Goal: Task Accomplishment & Management: Manage account settings

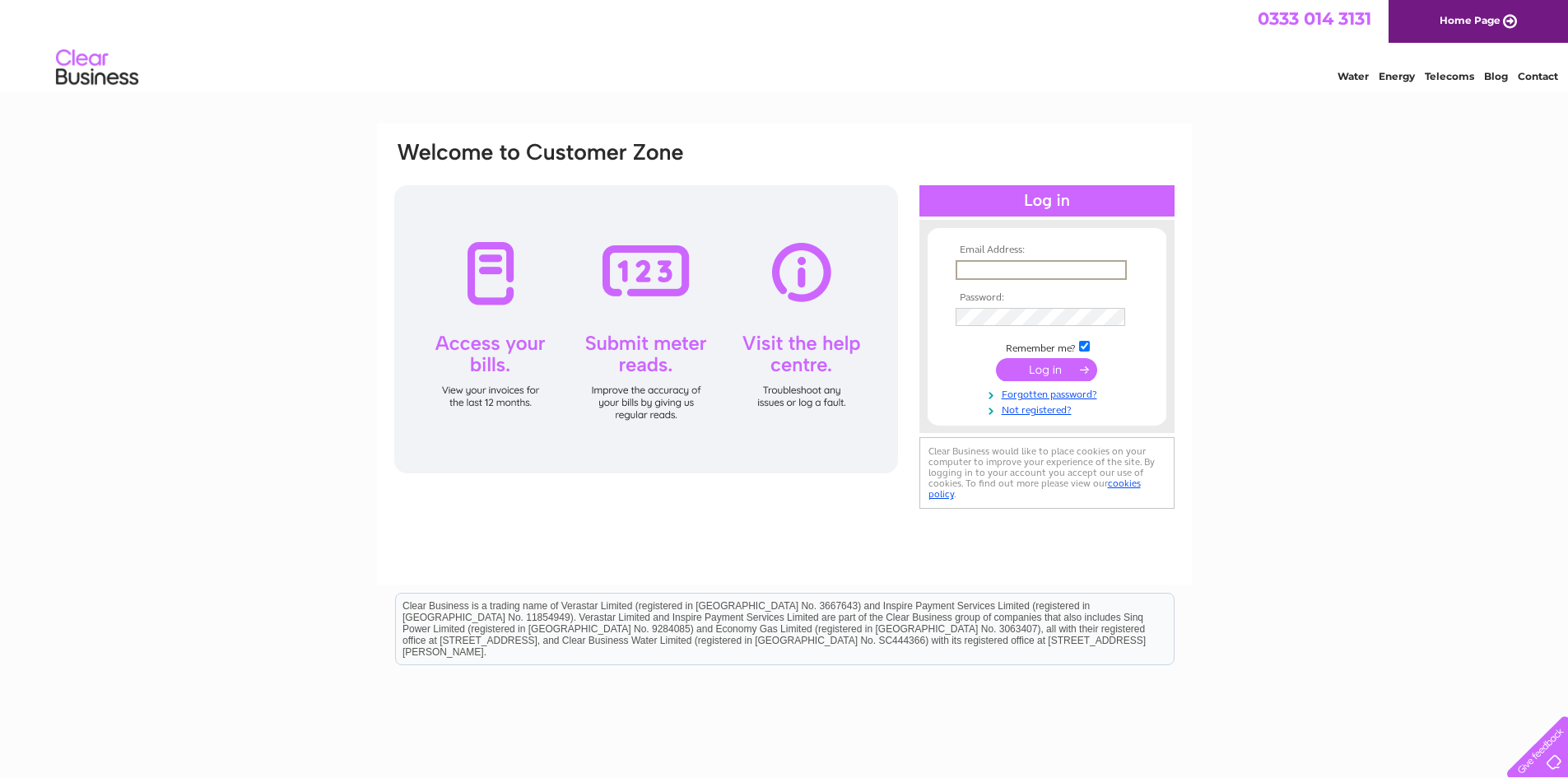
click at [961, 263] on input "text" at bounding box center [1041, 270] width 172 height 20
type input "ronaldharcus@yahoo.com"
click at [1015, 372] on input "submit" at bounding box center [1046, 370] width 102 height 23
click at [1050, 372] on input "submit" at bounding box center [1046, 368] width 102 height 23
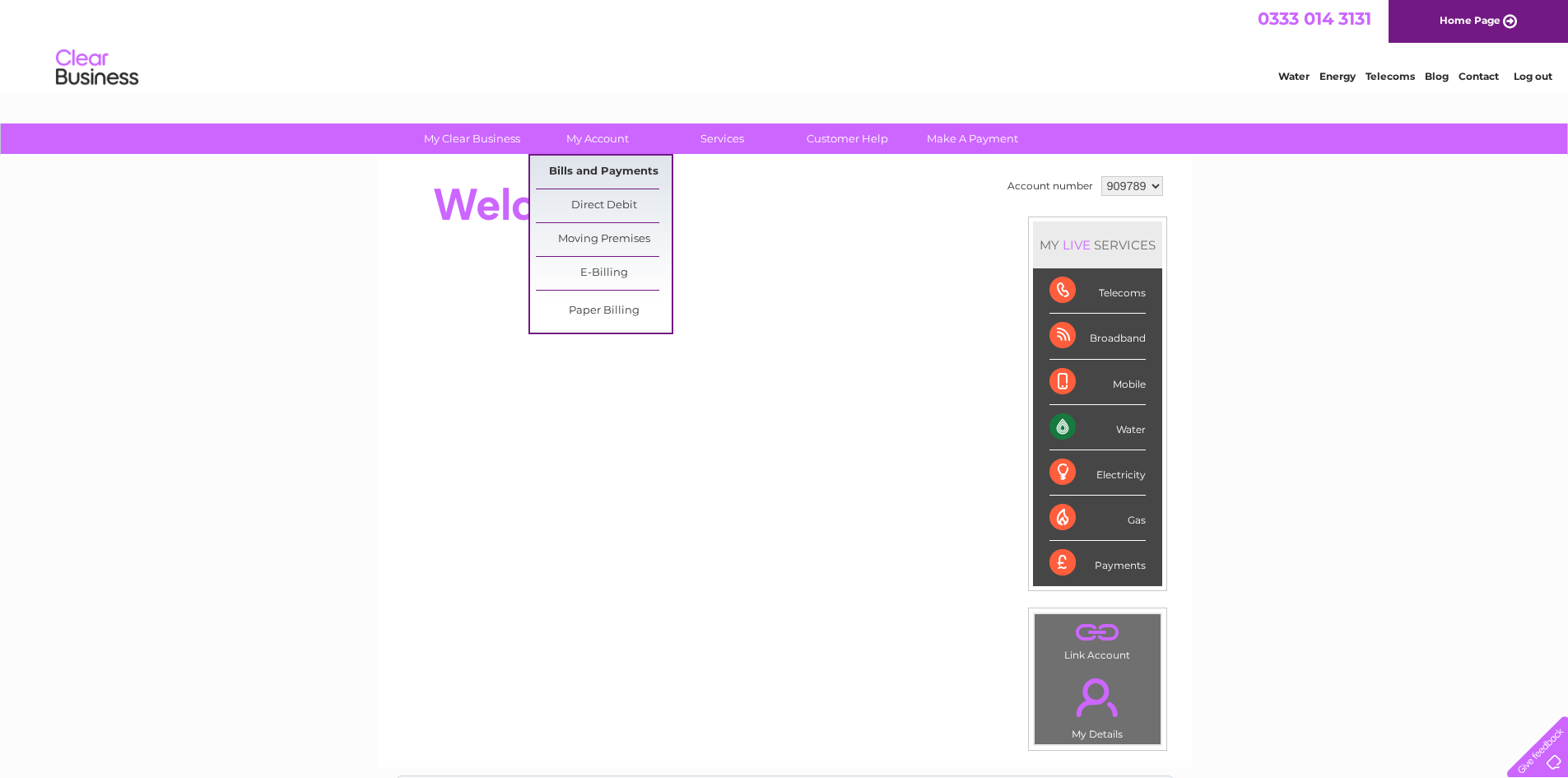
click at [600, 170] on link "Bills and Payments" at bounding box center [603, 172] width 136 height 33
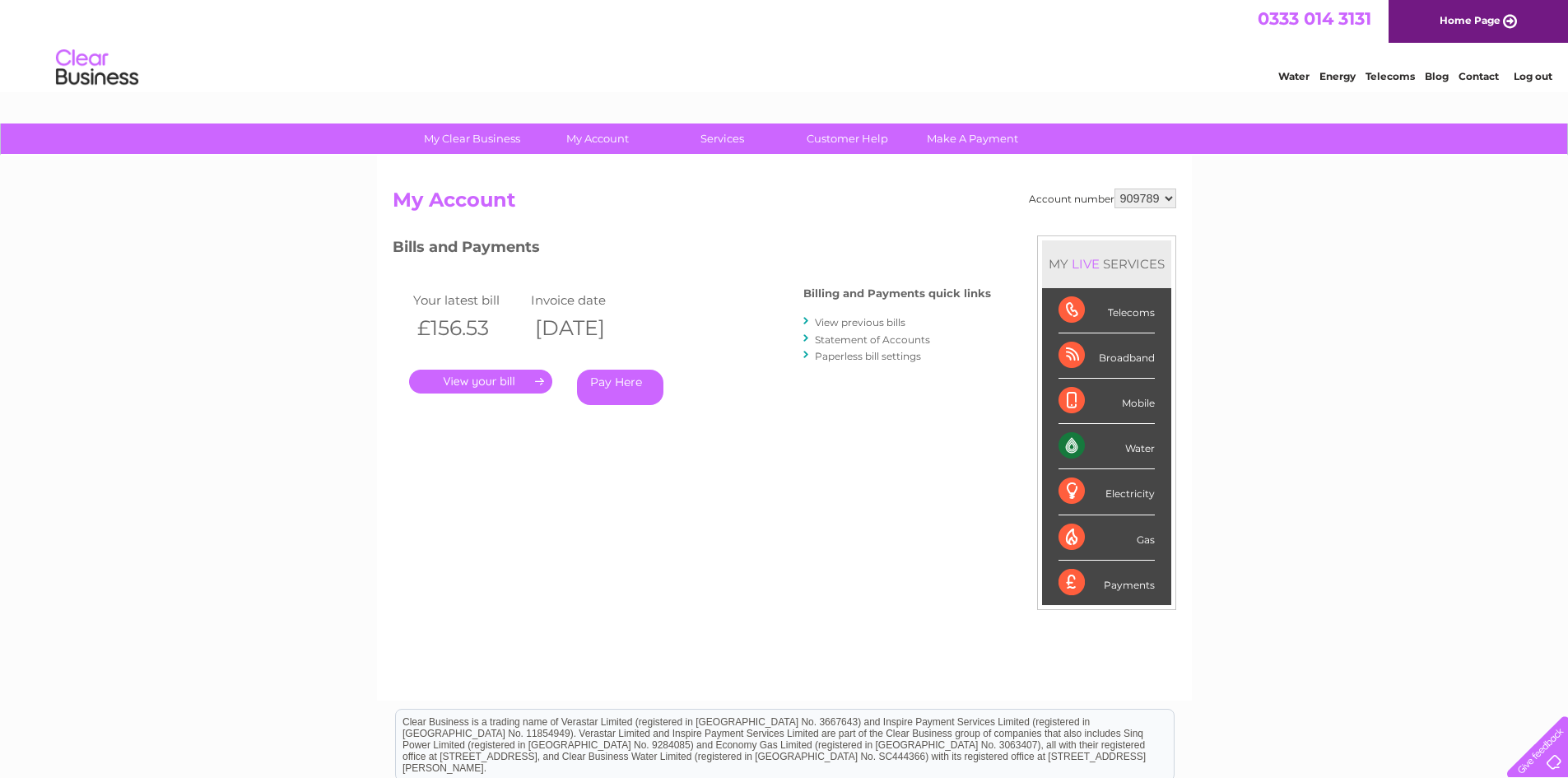
click at [505, 377] on link "." at bounding box center [480, 381] width 143 height 24
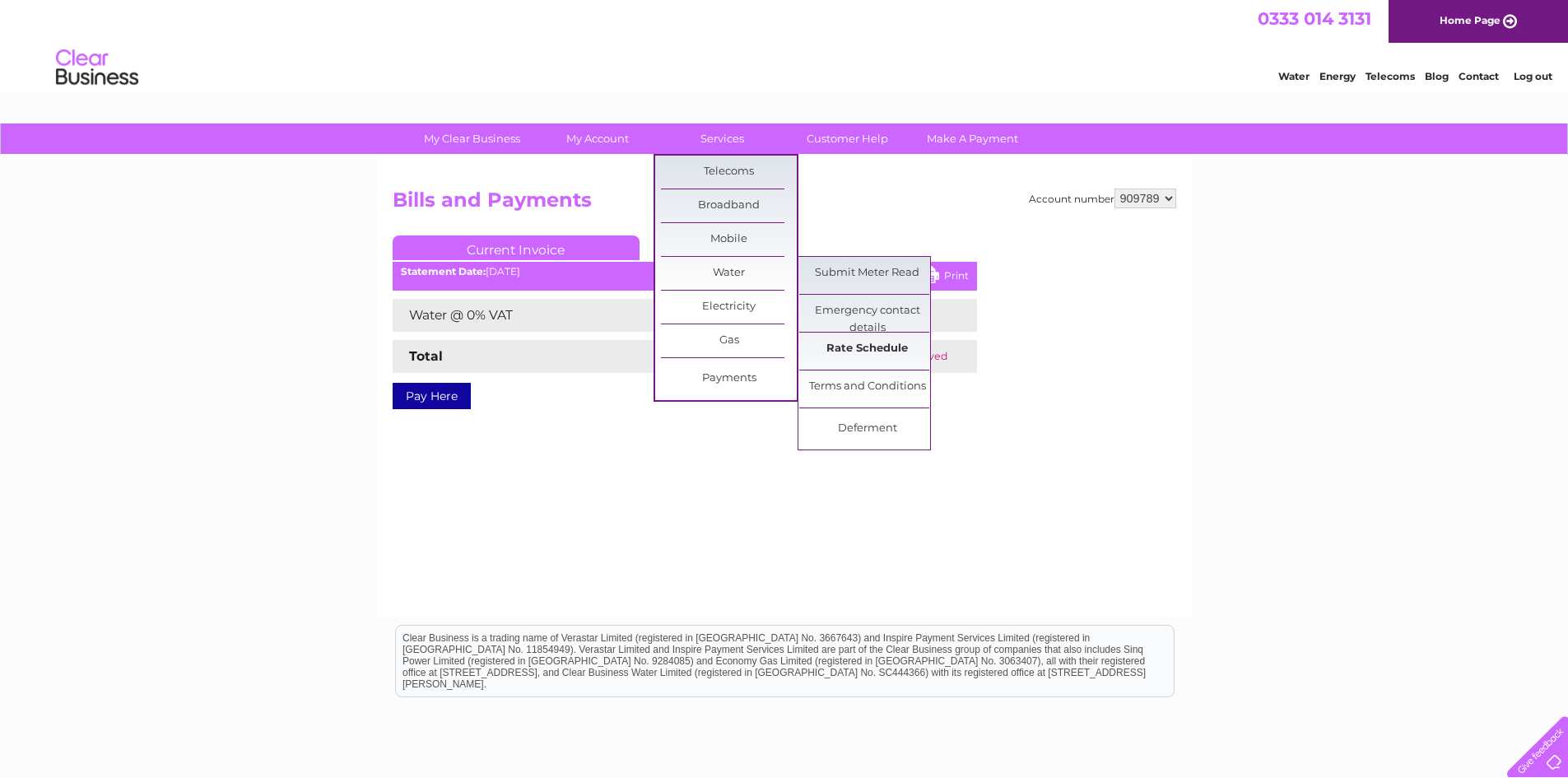
click at [863, 346] on link "Rate Schedule" at bounding box center [867, 349] width 136 height 33
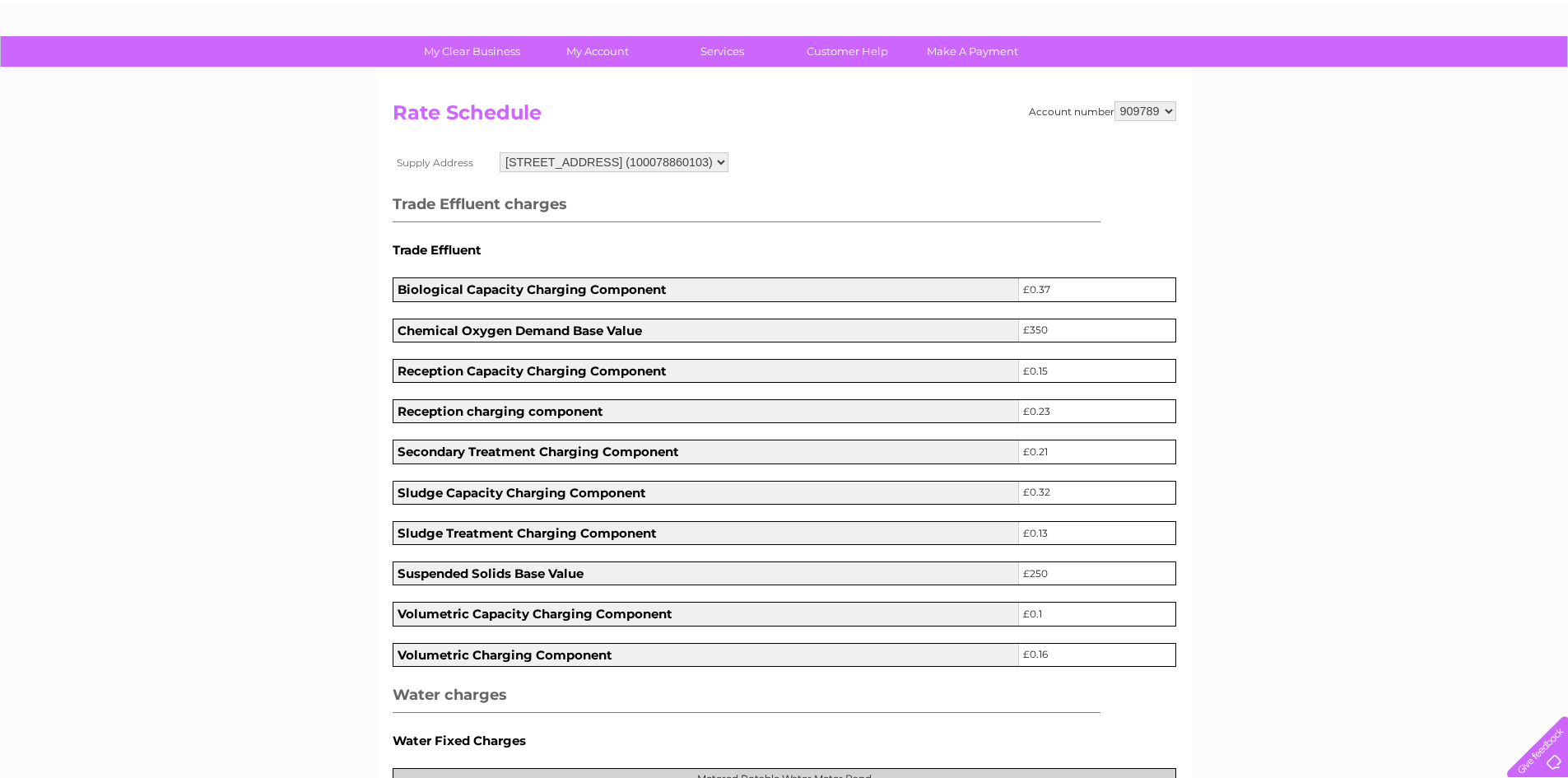
scroll to position [70, 0]
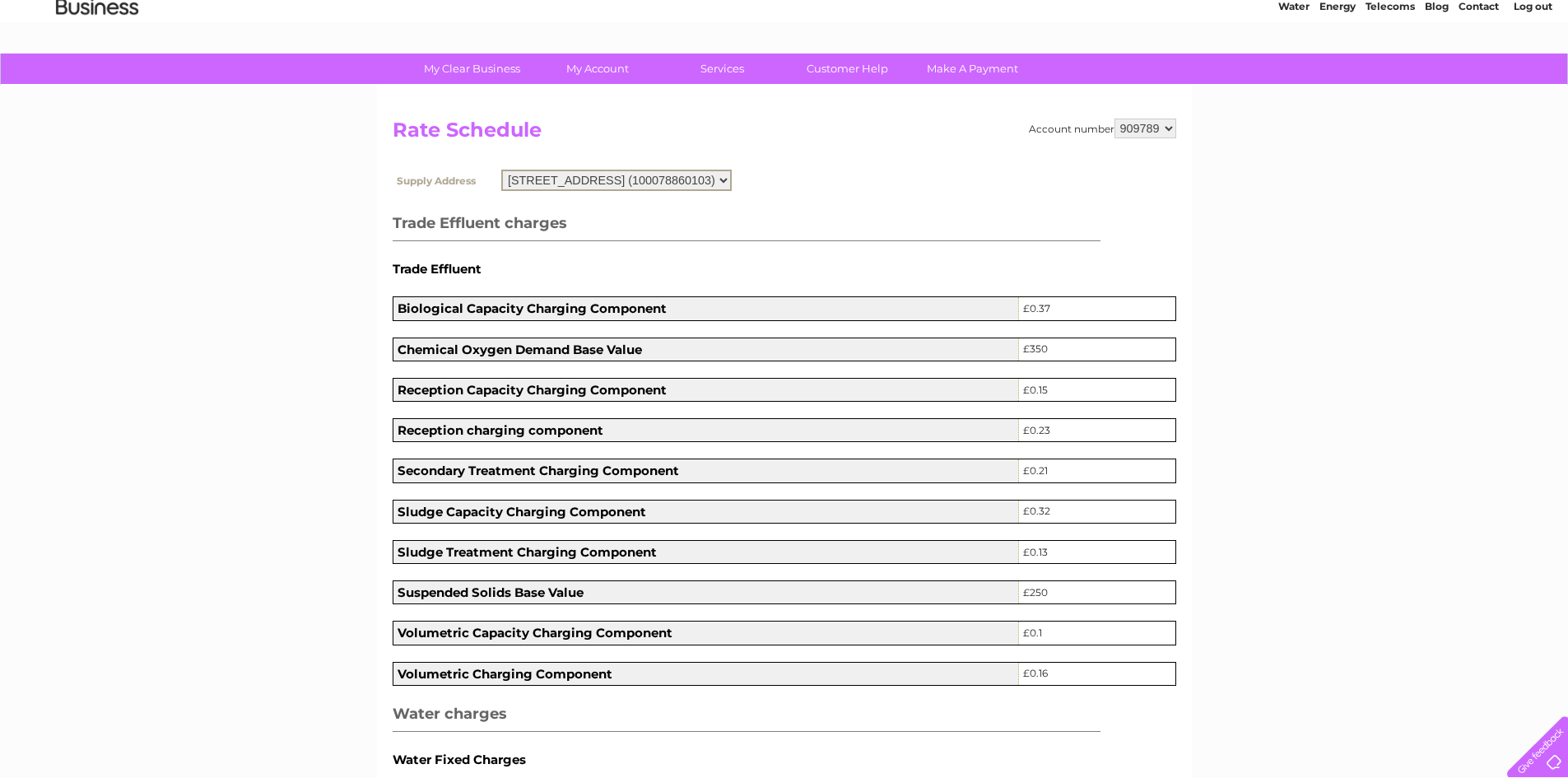
click at [731, 181] on select "Baronscourt Terrace, Edinburgh, Midlothian, EH8 7EP (100078860103)" at bounding box center [616, 181] width 231 height 22
click at [871, 71] on link "Customer Help" at bounding box center [847, 69] width 136 height 31
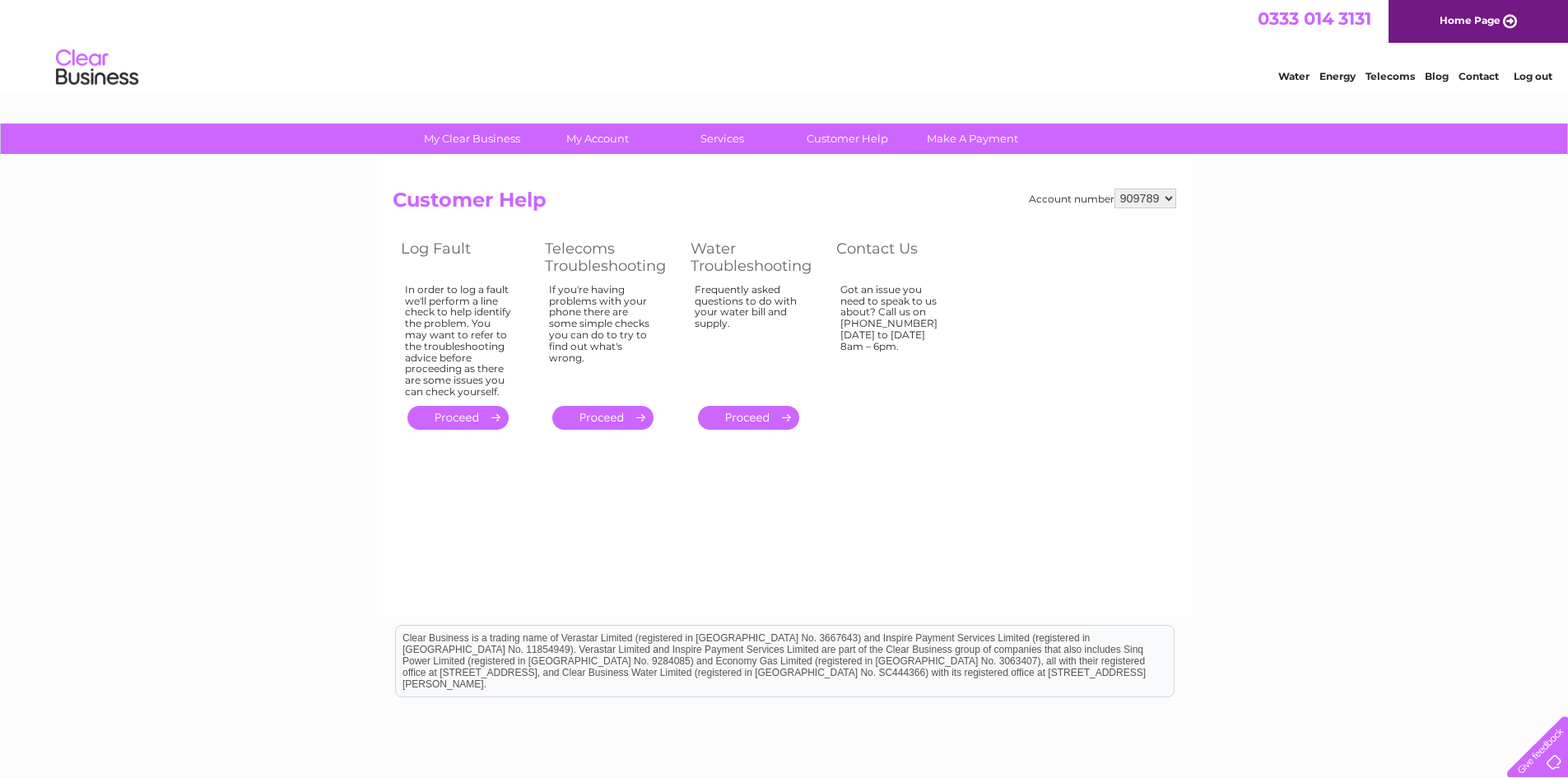
click at [788, 420] on link "." at bounding box center [749, 418] width 102 height 24
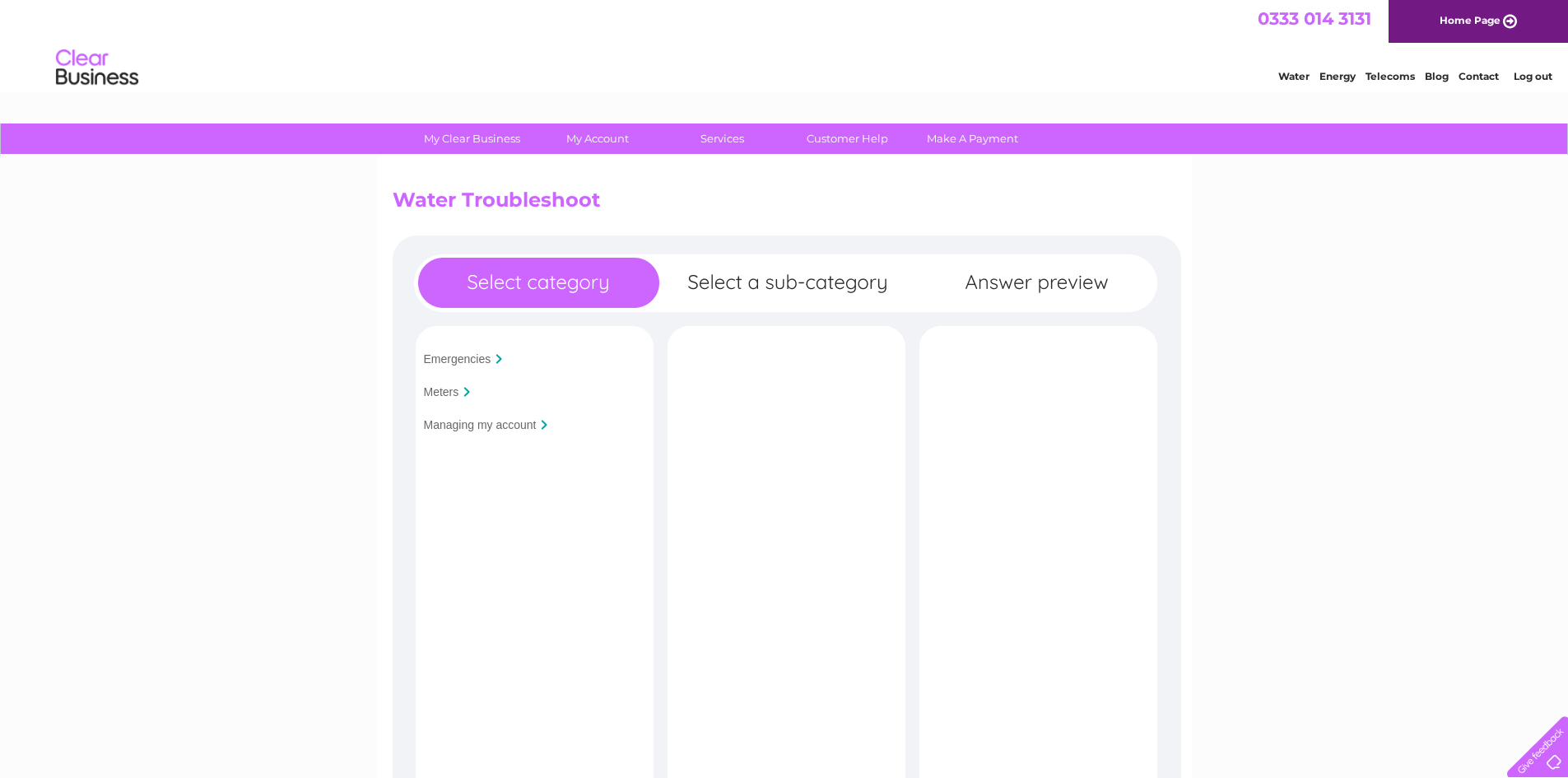
click at [475, 421] on input "Managing my account" at bounding box center [481, 424] width 113 height 13
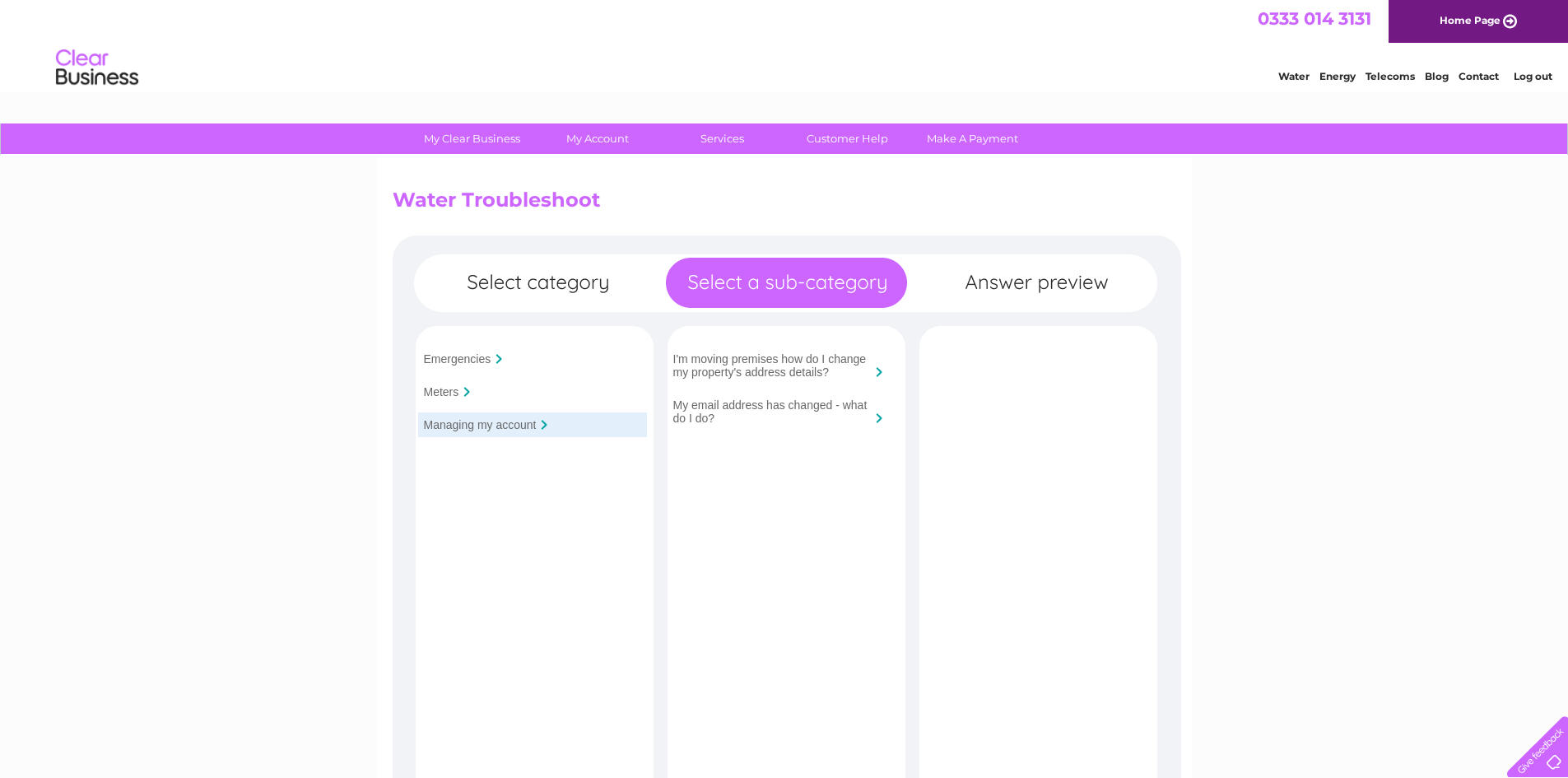
click at [475, 420] on input "Managing my account" at bounding box center [481, 424] width 113 height 13
click at [881, 417] on div at bounding box center [879, 418] width 6 height 10
click at [878, 415] on div at bounding box center [879, 418] width 6 height 10
click at [712, 409] on input "My email address has changed - what do I do?" at bounding box center [772, 411] width 198 height 26
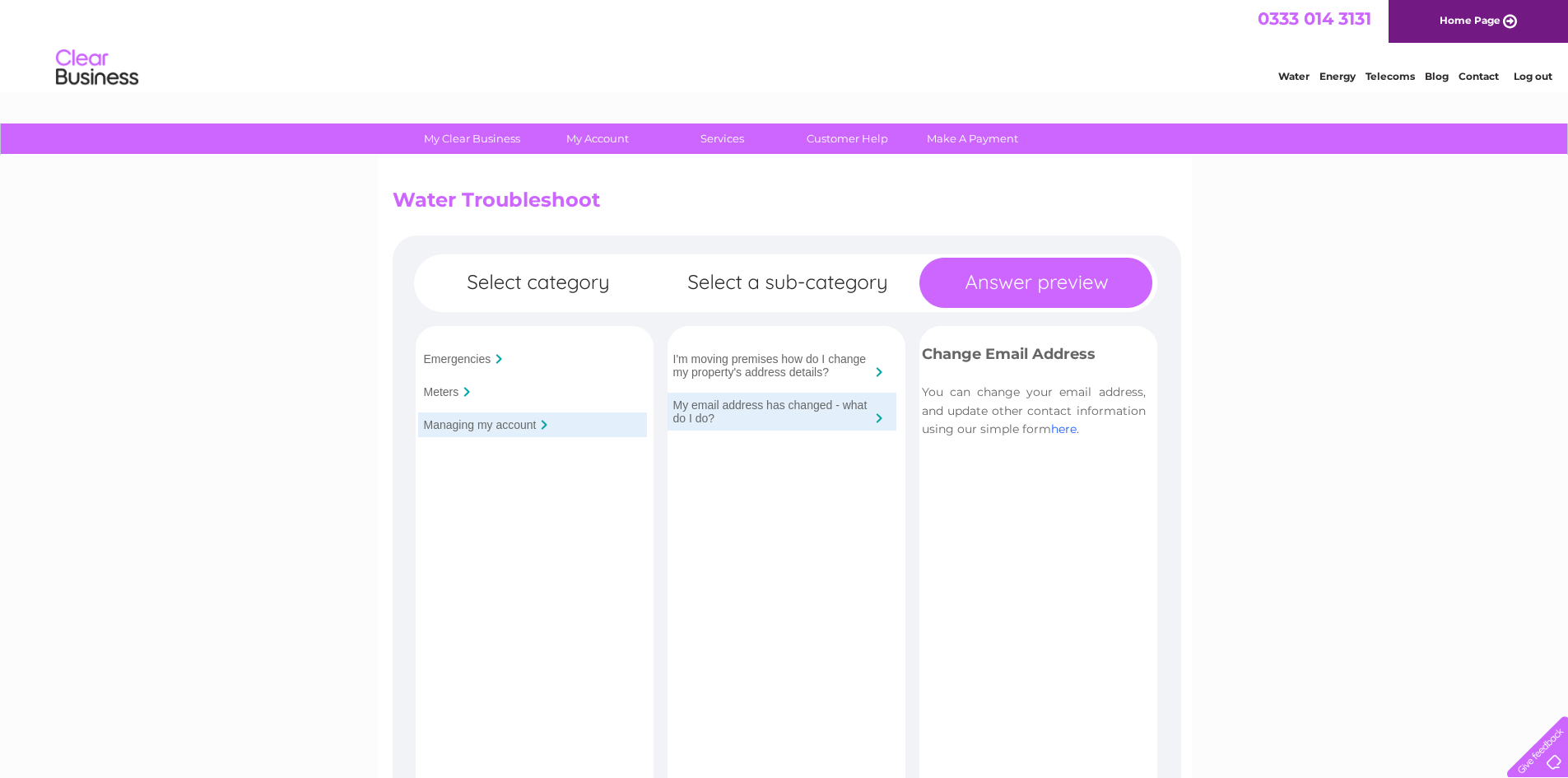
click at [1070, 427] on link "here" at bounding box center [1064, 429] width 25 height 14
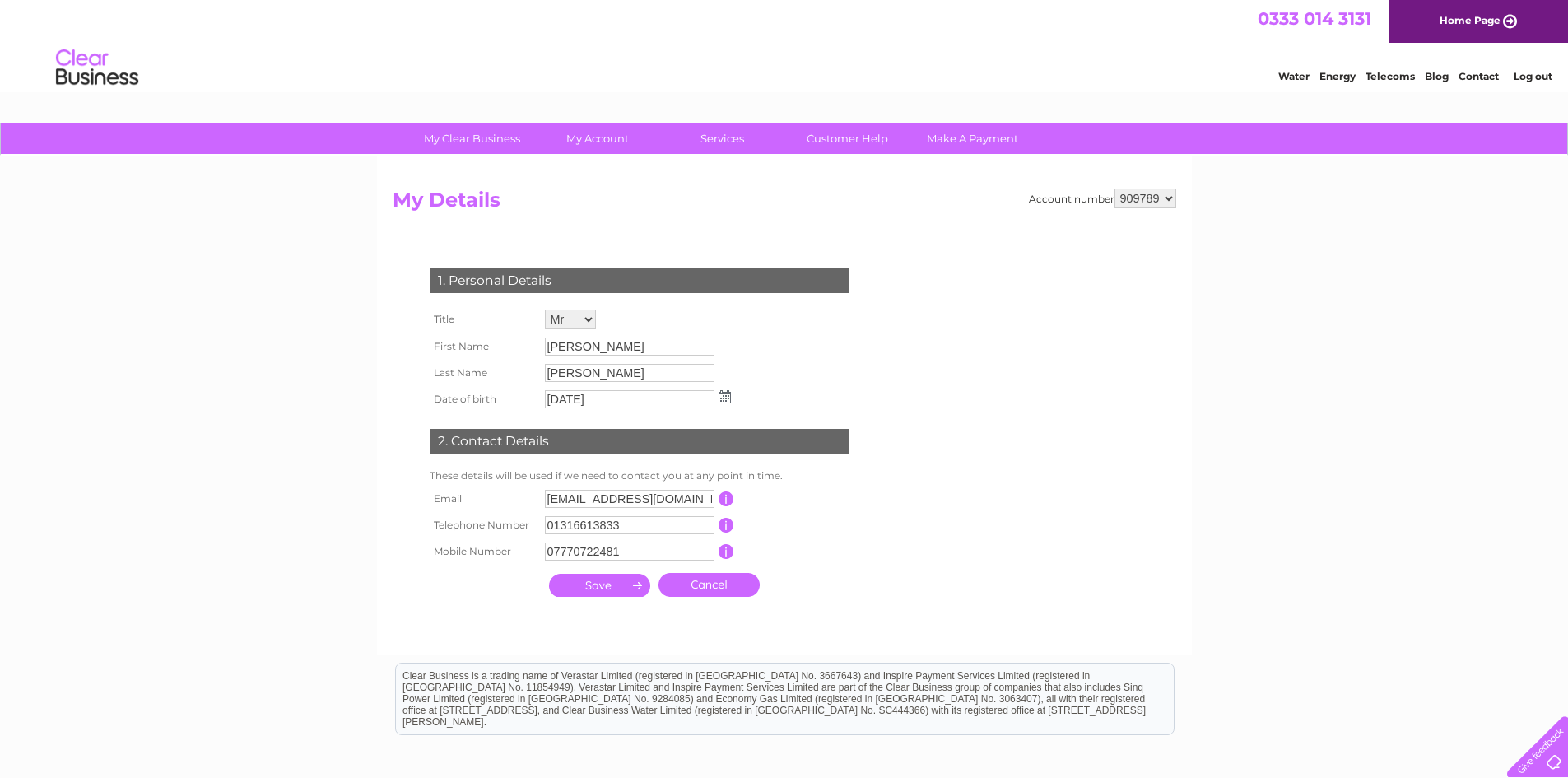
click at [917, 210] on h2 "My Details" at bounding box center [784, 204] width 784 height 31
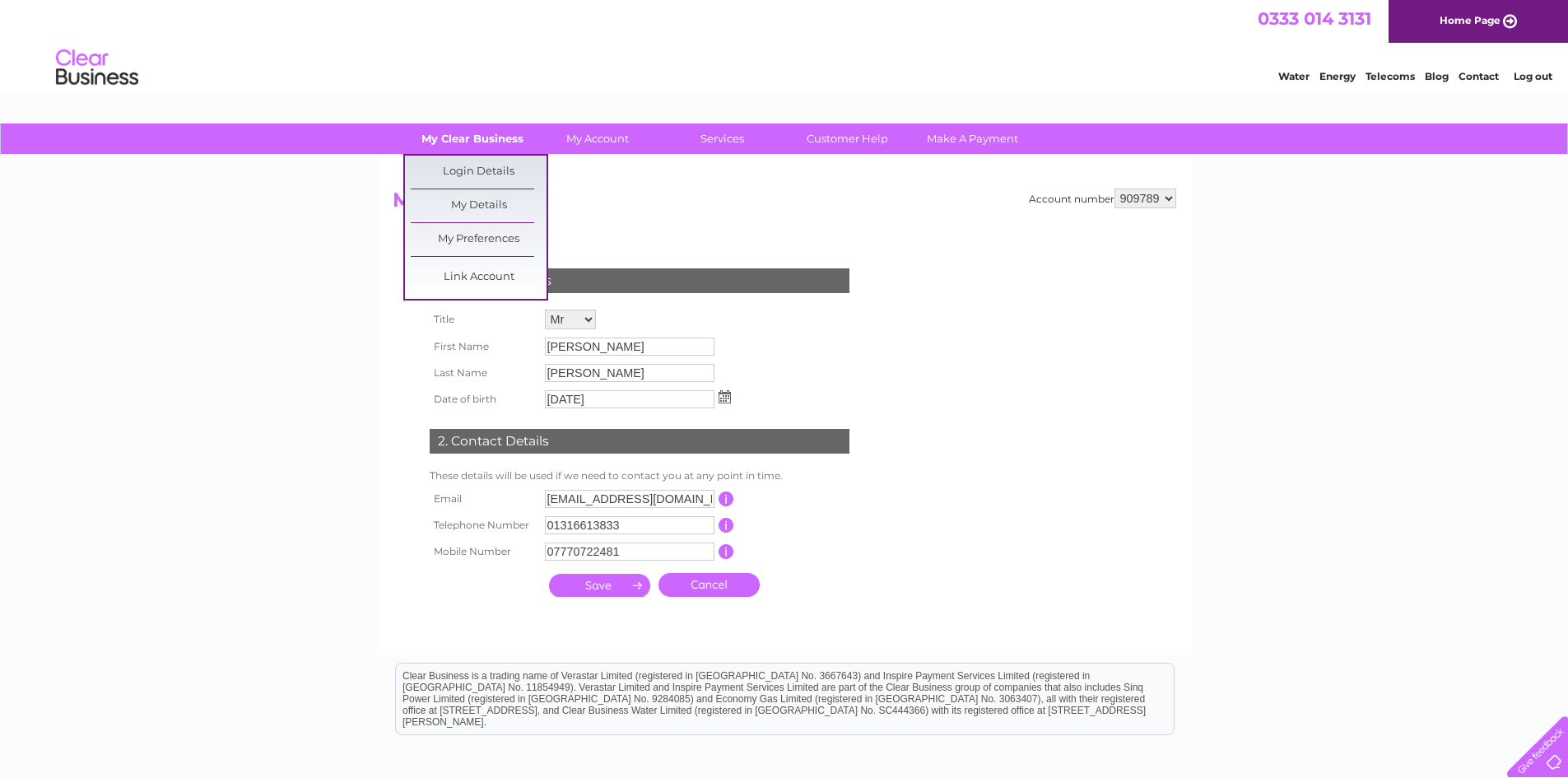
click at [476, 142] on link "My Clear Business" at bounding box center [472, 138] width 136 height 31
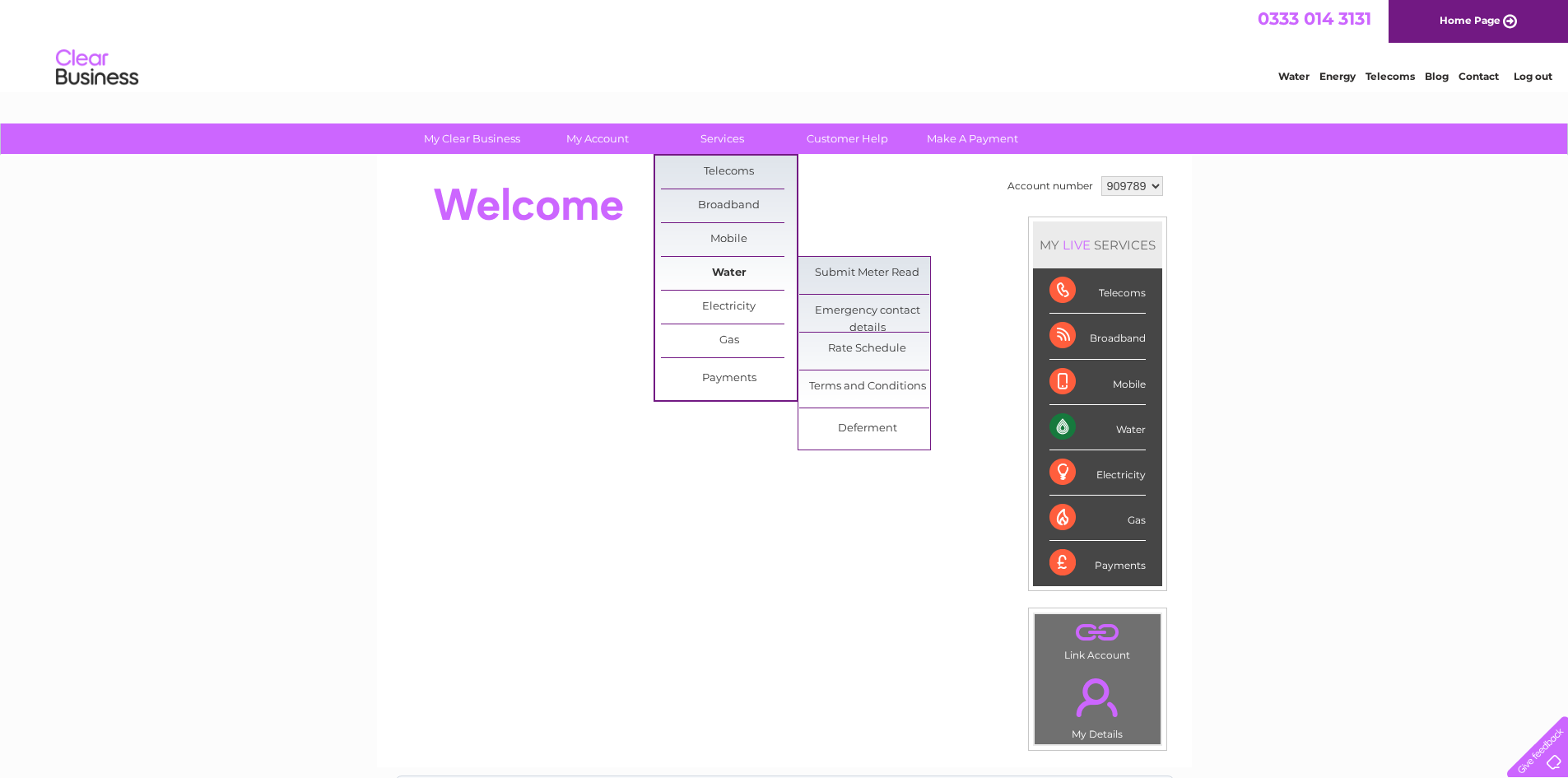
click at [729, 274] on link "Water" at bounding box center [729, 273] width 136 height 33
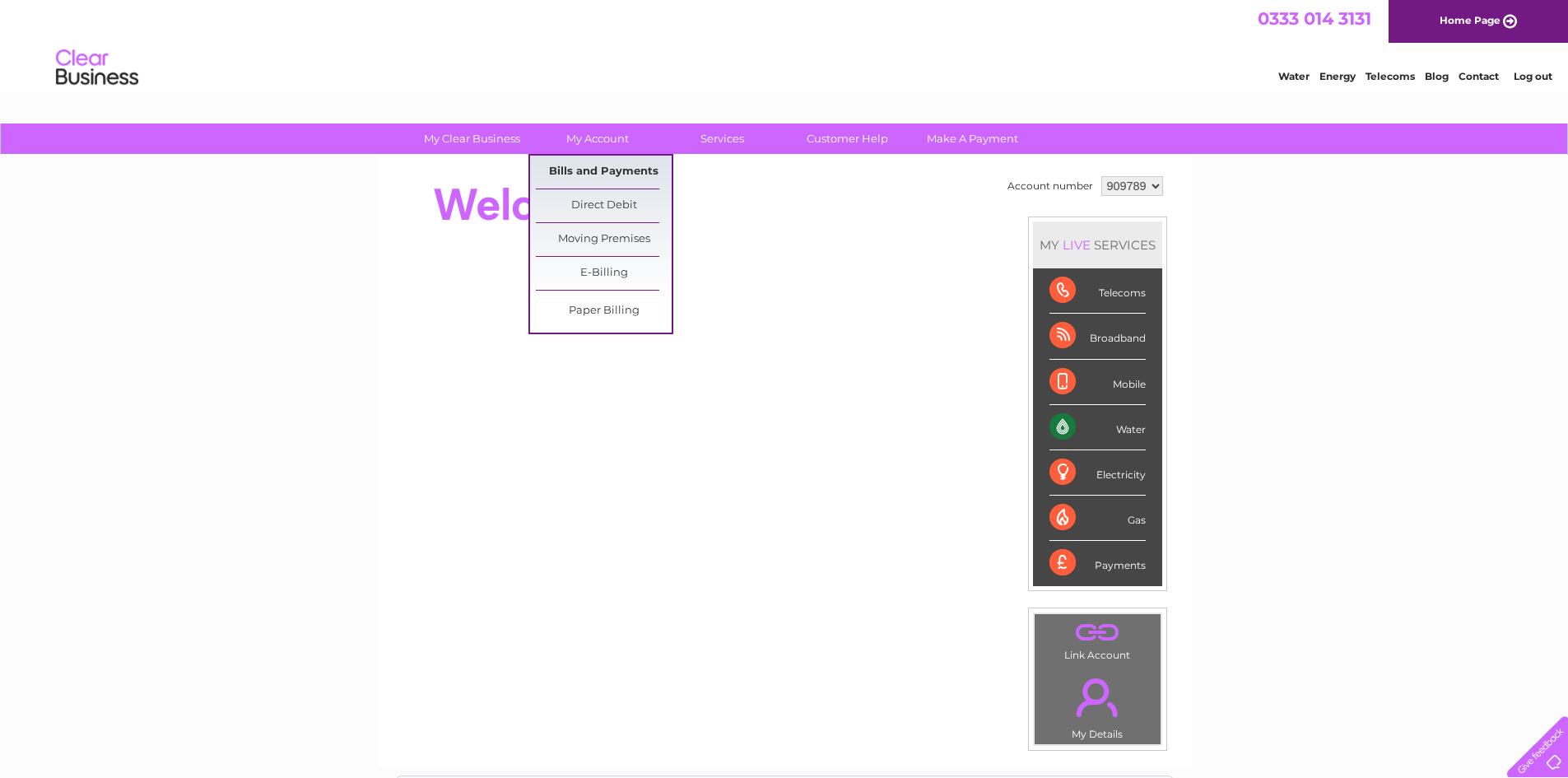
click at [632, 165] on link "Bills and Payments" at bounding box center [603, 172] width 136 height 33
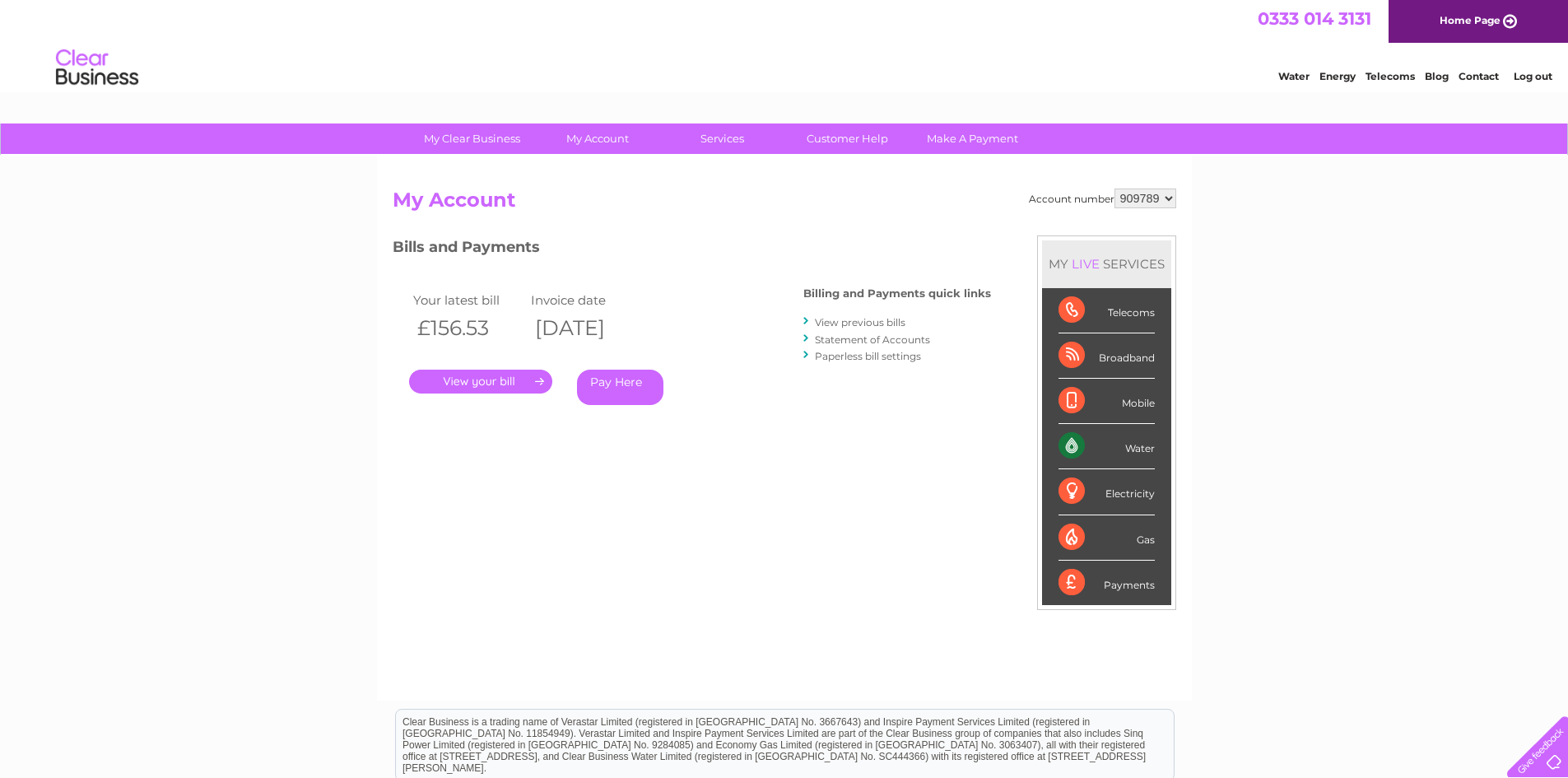
click at [887, 358] on link "Paperless bill settings" at bounding box center [868, 356] width 106 height 13
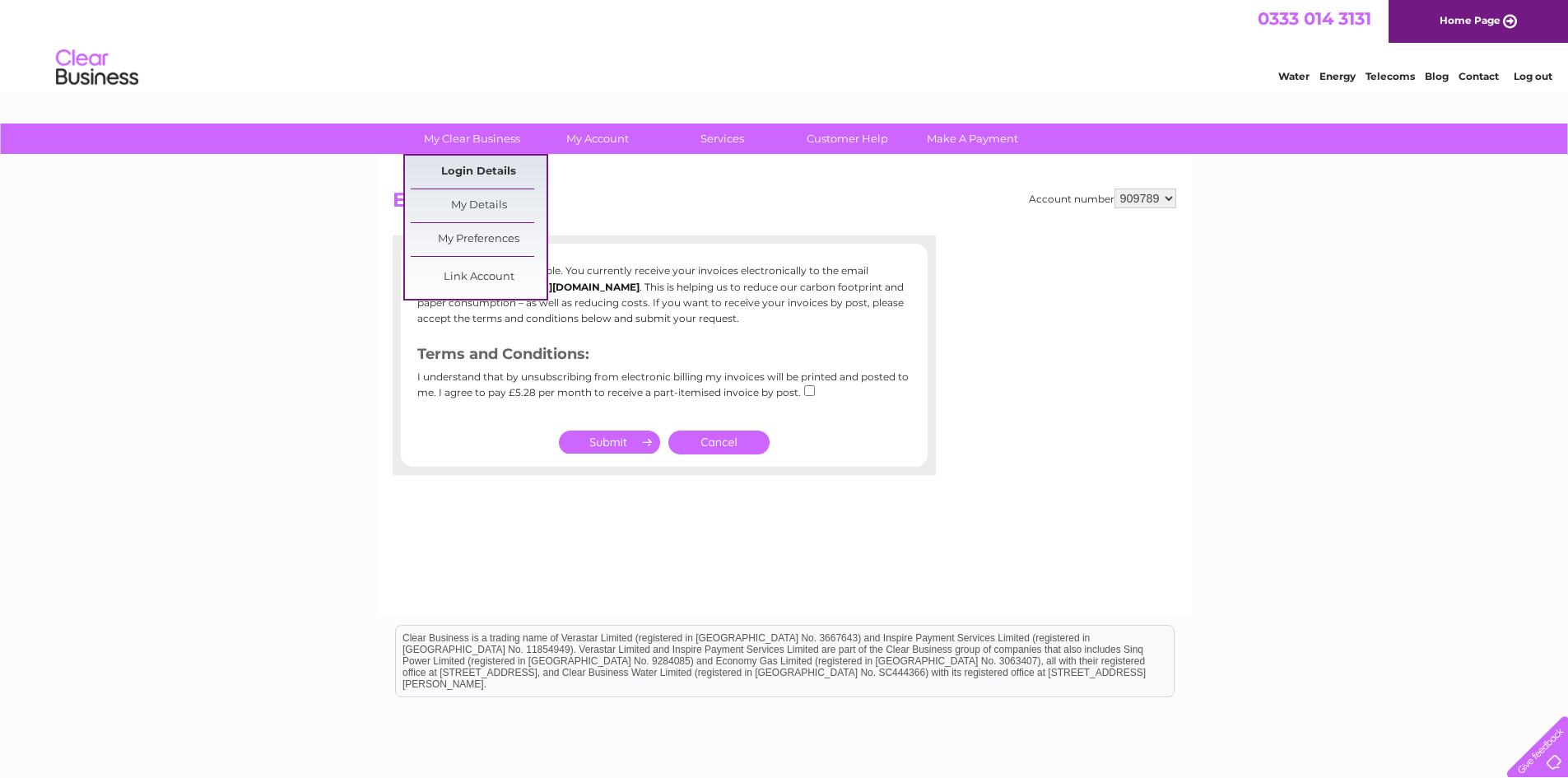
click at [462, 168] on link "Login Details" at bounding box center [478, 172] width 136 height 33
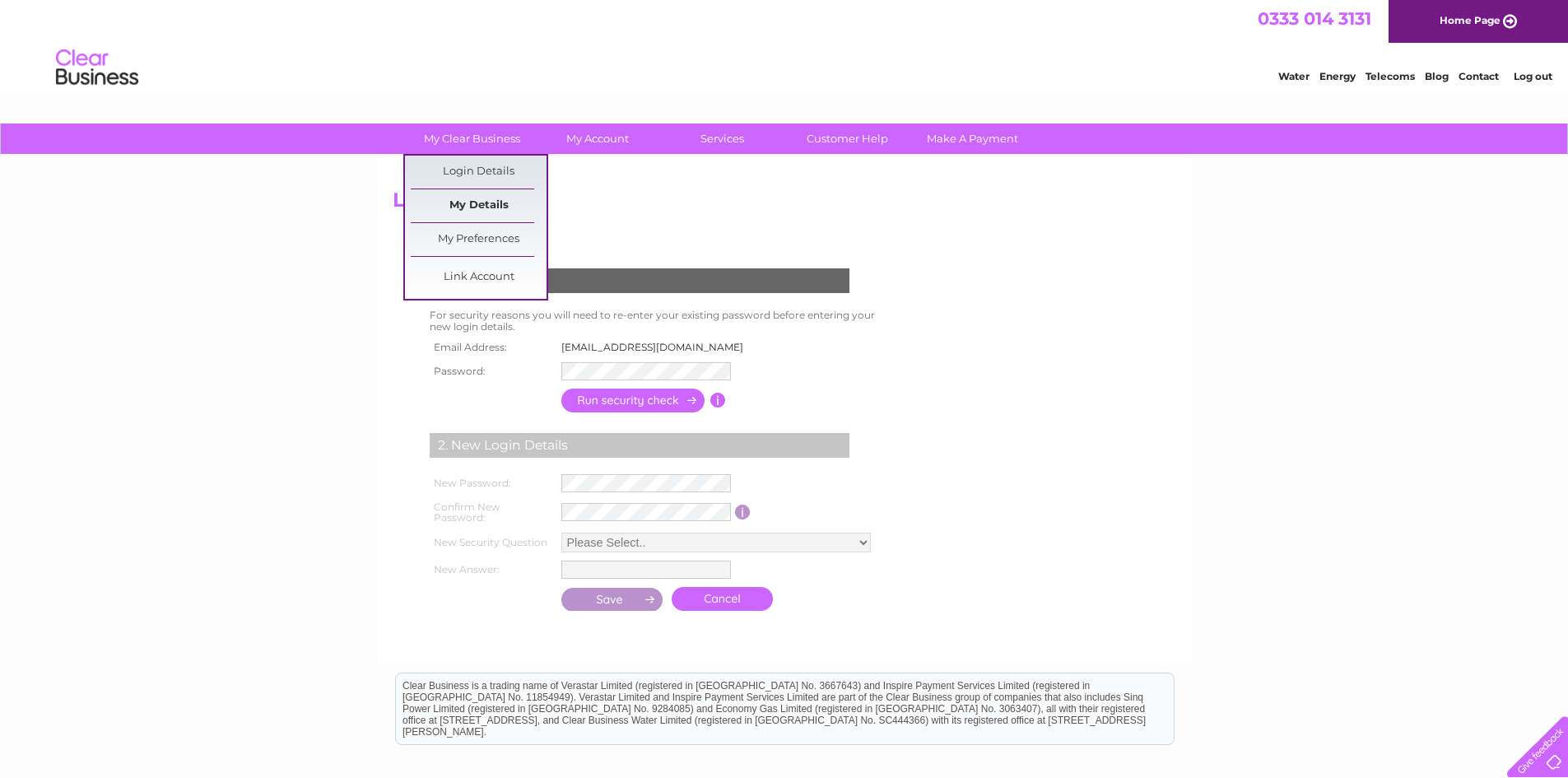
click at [474, 203] on link "My Details" at bounding box center [478, 206] width 136 height 33
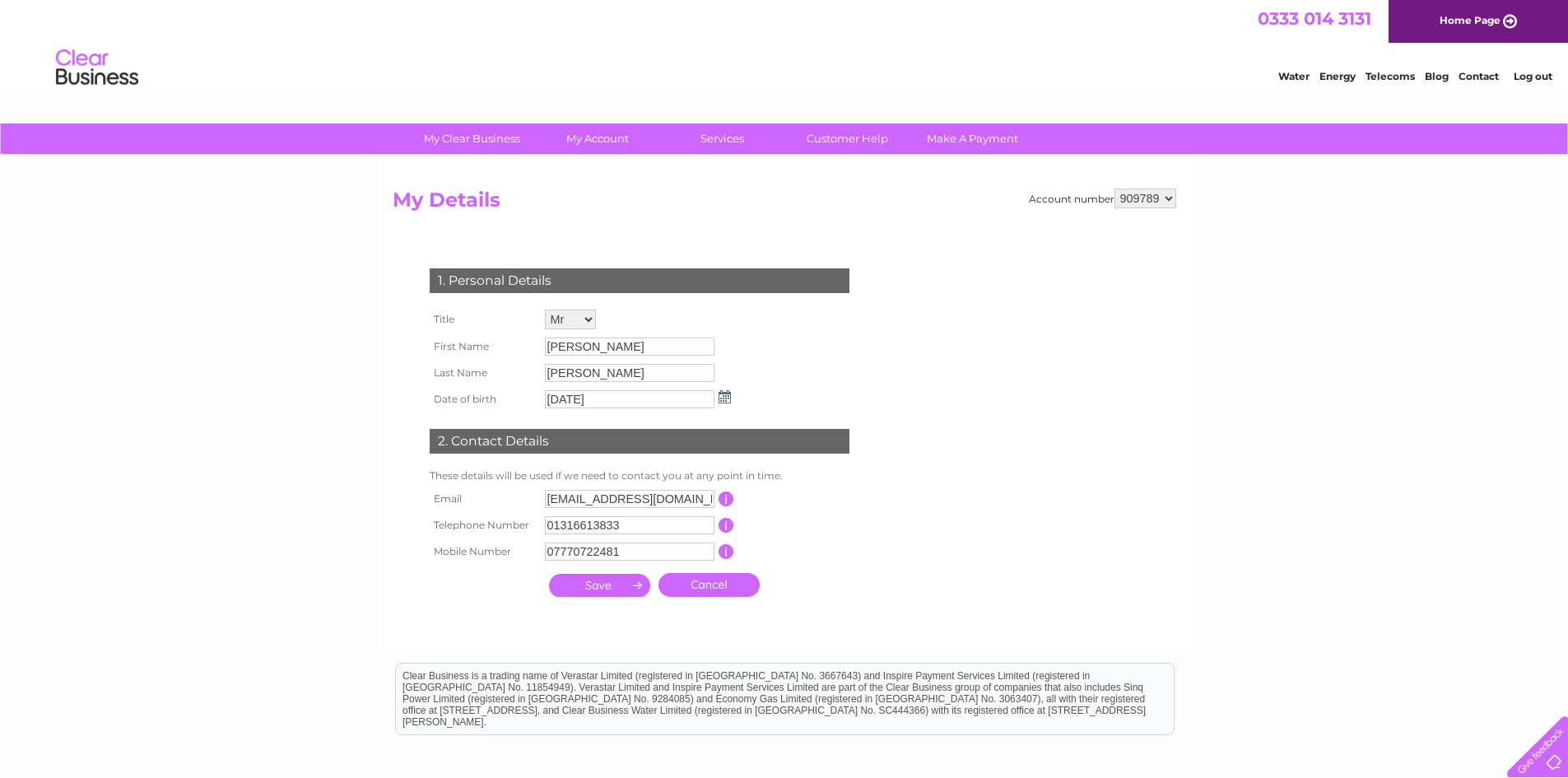
click at [1527, 74] on link "Log out" at bounding box center [1533, 76] width 39 height 13
